Goal: Information Seeking & Learning: Learn about a topic

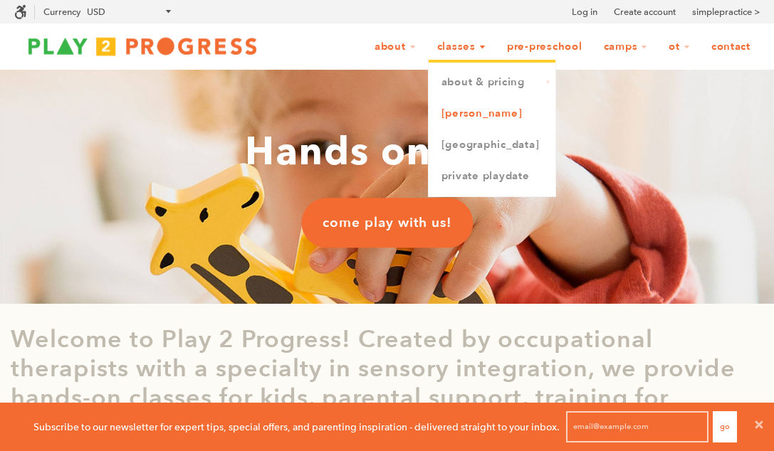
click at [468, 120] on link "[PERSON_NAME]" at bounding box center [491, 113] width 127 height 31
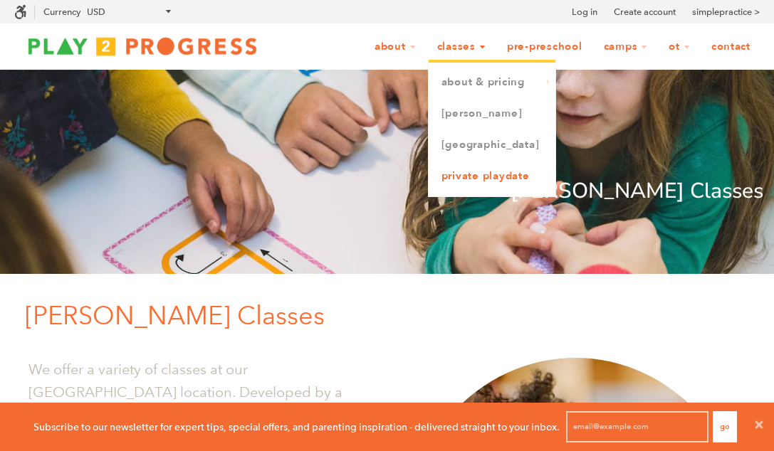
click at [462, 179] on link "Private Playdate" at bounding box center [491, 176] width 127 height 31
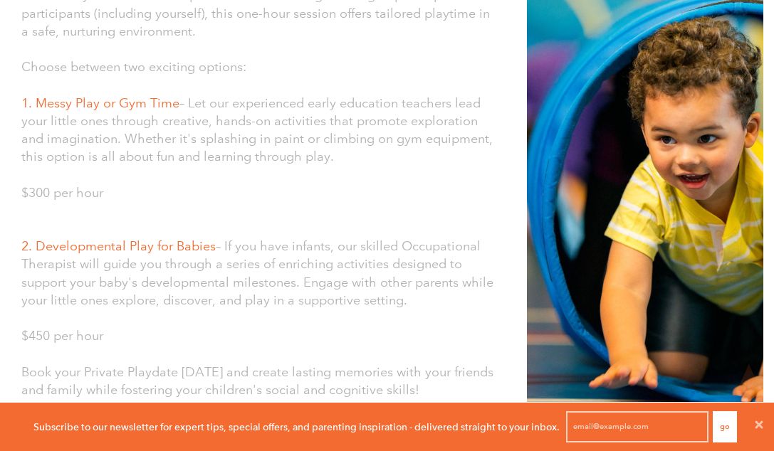
scroll to position [389, 0]
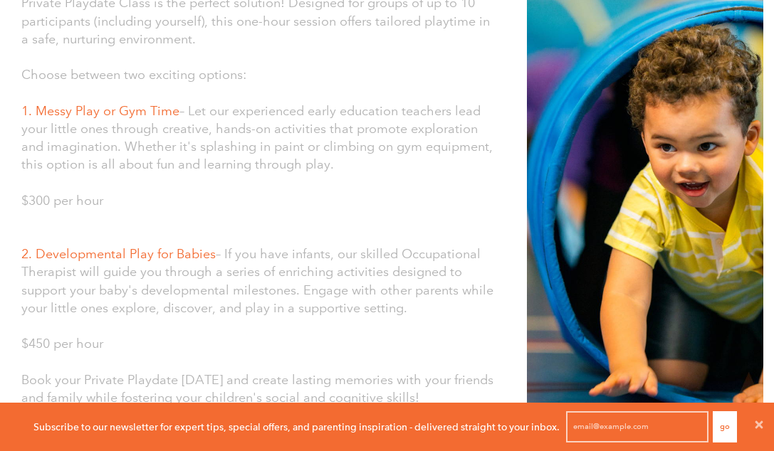
click at [151, 110] on span "1. Messy Play or Gym Time" at bounding box center [100, 111] width 158 height 16
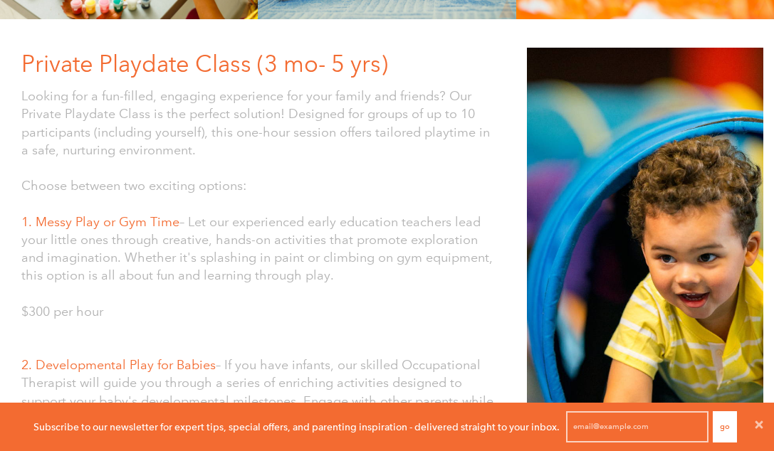
scroll to position [0, 0]
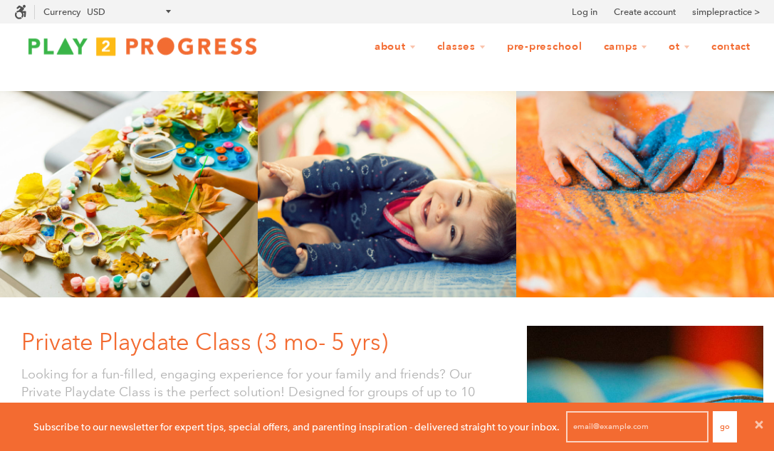
click at [524, 43] on link "Pre-Preschool" at bounding box center [544, 46] width 94 height 27
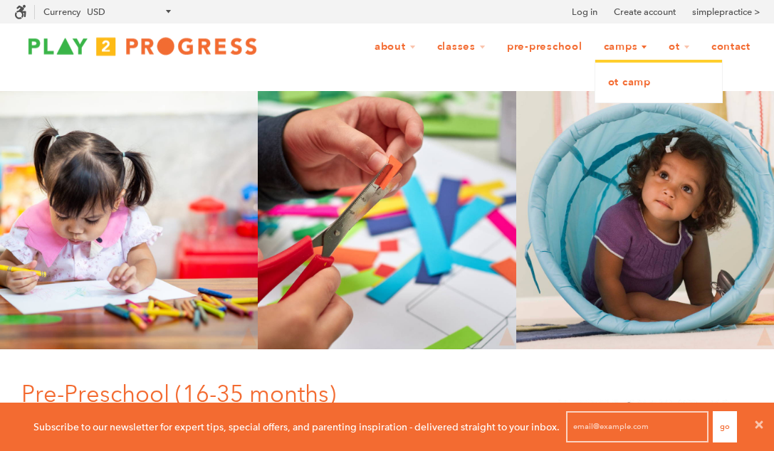
click at [627, 86] on link "OT Camp" at bounding box center [658, 82] width 127 height 31
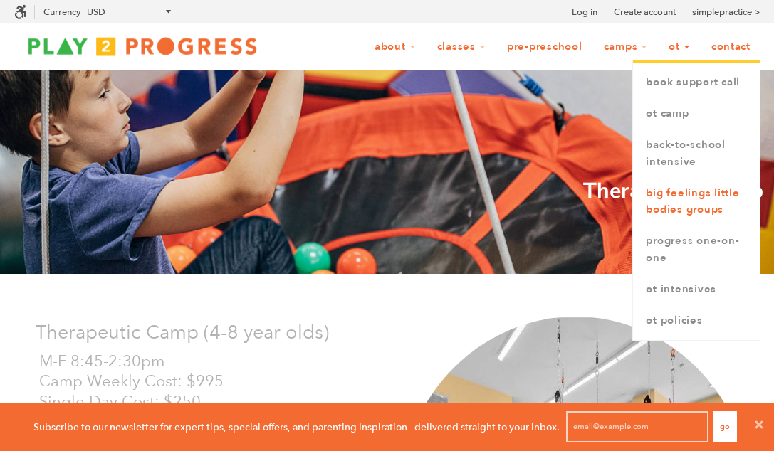
click at [664, 195] on link "Big Feelings Little Bodies Groups" at bounding box center [696, 202] width 127 height 48
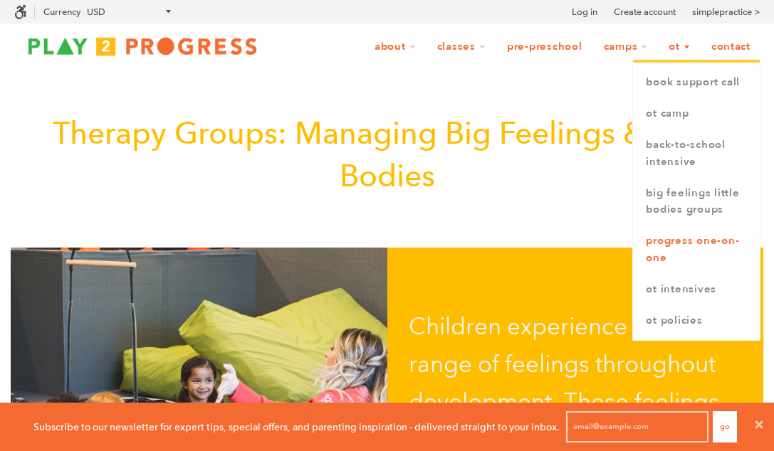
click at [681, 246] on link "Progress One-on-One" at bounding box center [696, 250] width 127 height 48
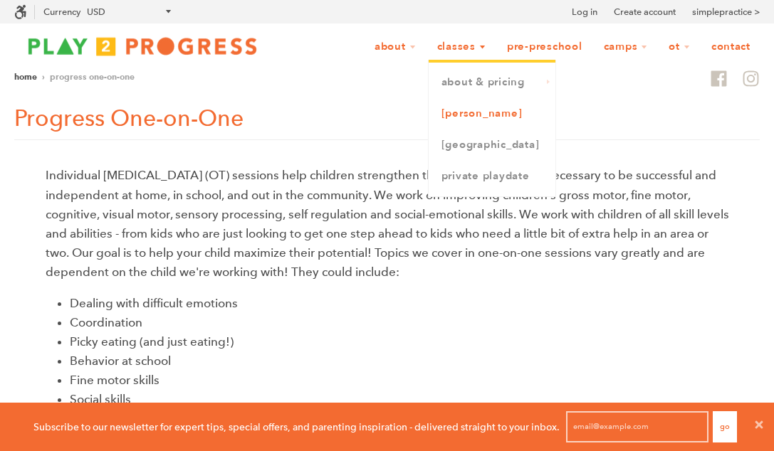
click at [468, 110] on link "[PERSON_NAME]" at bounding box center [491, 113] width 127 height 31
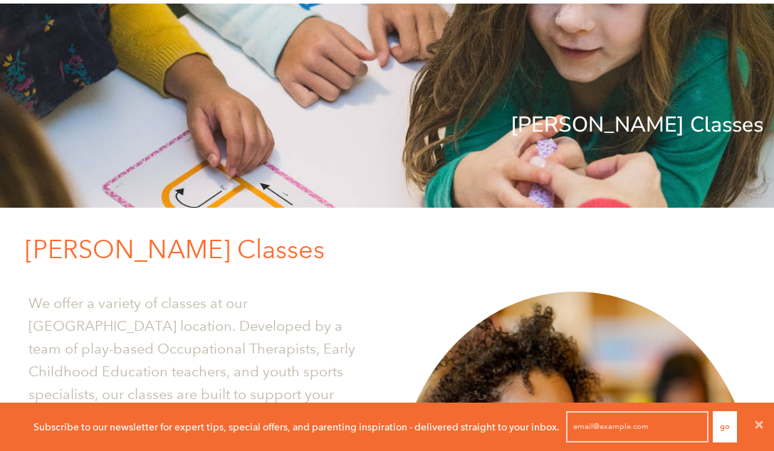
scroll to position [30, 0]
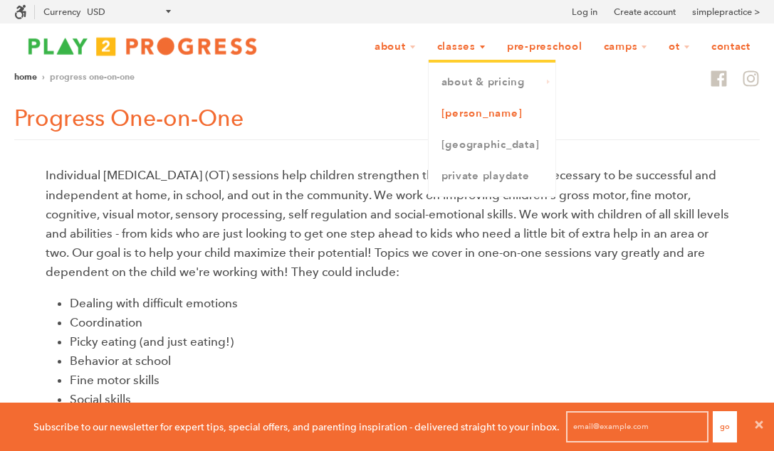
click at [473, 115] on link "[PERSON_NAME]" at bounding box center [491, 113] width 127 height 31
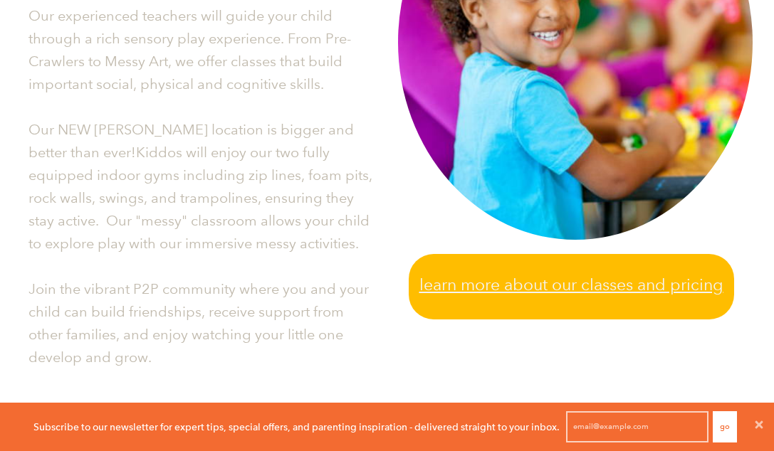
scroll to position [518, 0]
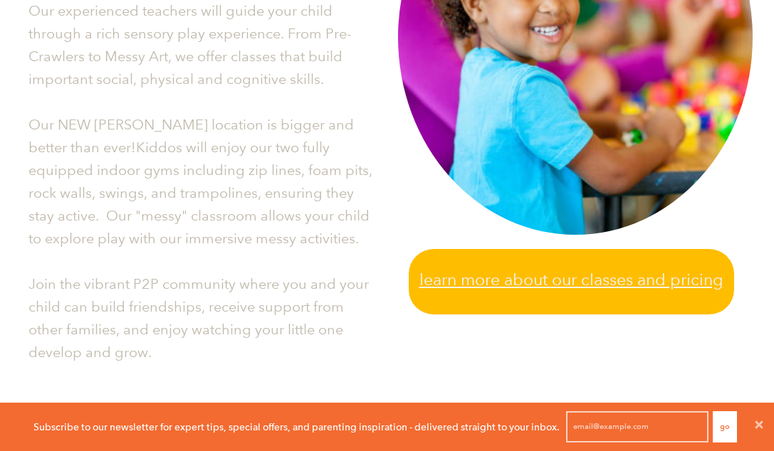
click at [429, 278] on span "Learn more about our classes and pricing" at bounding box center [571, 280] width 304 height 26
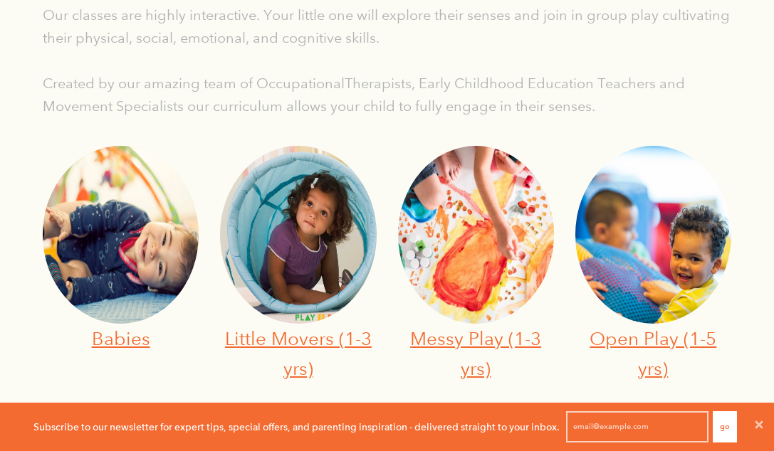
scroll to position [475, 0]
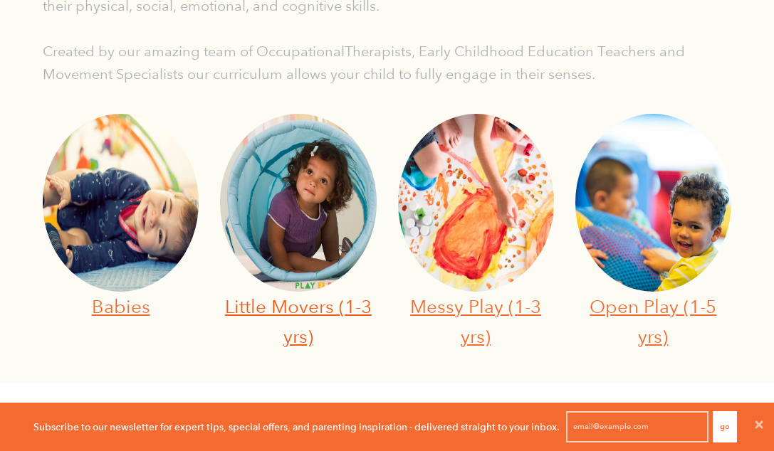
click at [316, 312] on link "Little Movers (1-3 yrs)" at bounding box center [298, 321] width 147 height 52
click at [473, 313] on link "Messy Play (1-3 yrs)" at bounding box center [475, 321] width 131 height 52
click at [662, 308] on link "Open Play (1-5 yrs)" at bounding box center [652, 321] width 127 height 52
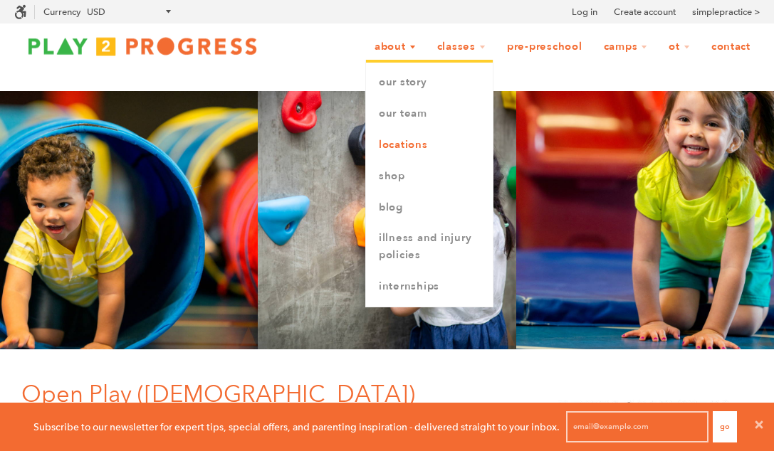
click at [405, 146] on link "Locations" at bounding box center [429, 145] width 127 height 31
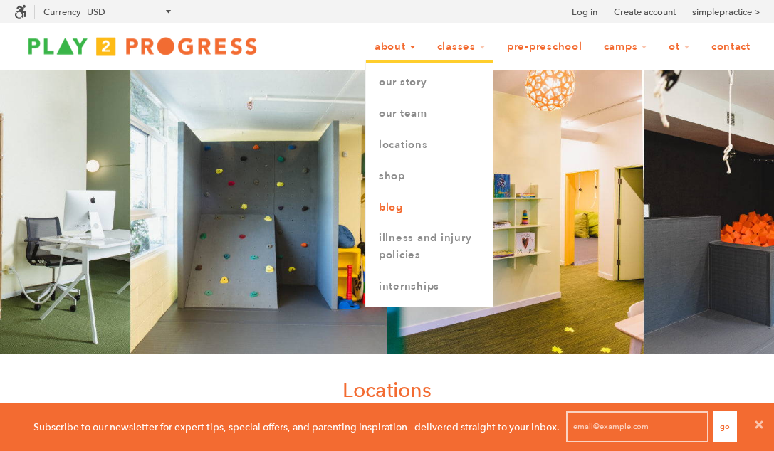
click at [395, 206] on link "Blog" at bounding box center [429, 207] width 127 height 31
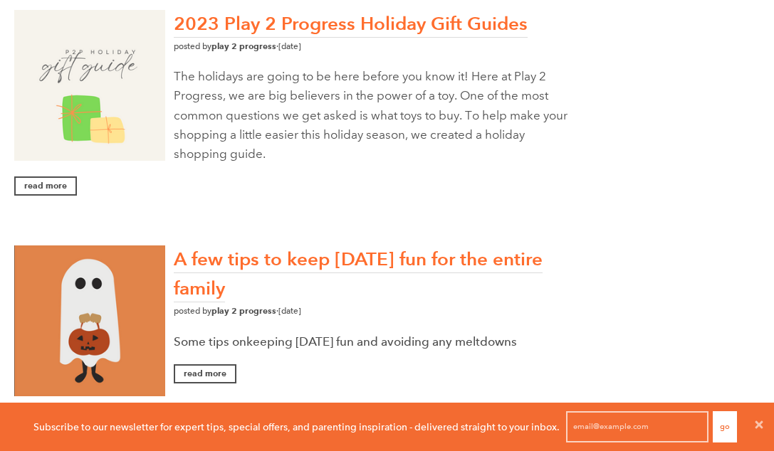
scroll to position [1915, 0]
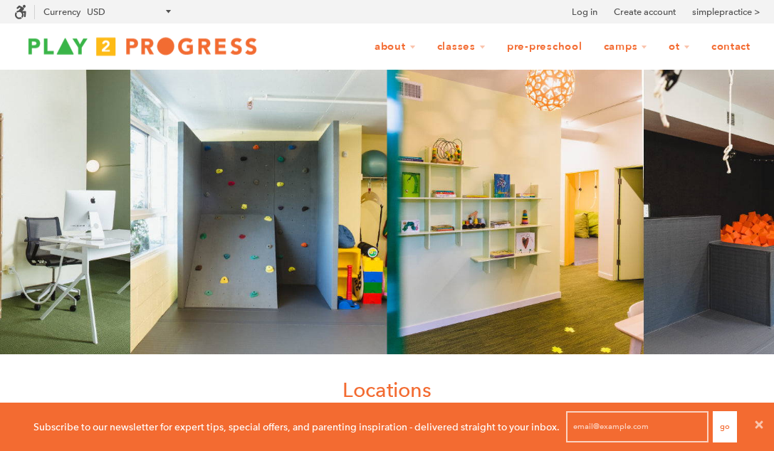
scroll to position [1, 1]
